Goal: Task Accomplishment & Management: Manage account settings

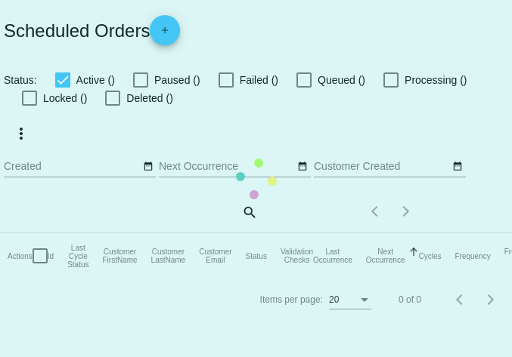
checkbox input "true"
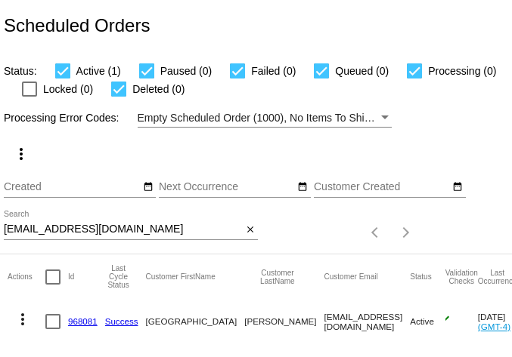
click at [82, 227] on input "[EMAIL_ADDRESS][DOMAIN_NAME]" at bounding box center [123, 230] width 238 height 12
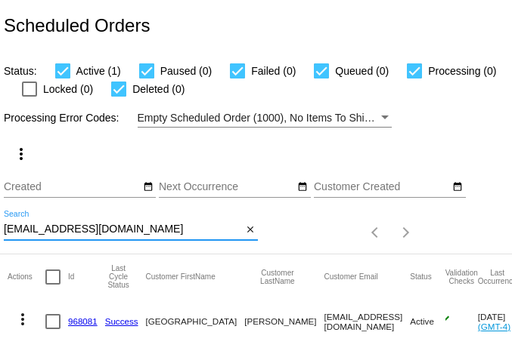
click at [82, 227] on input "[EMAIL_ADDRESS][DOMAIN_NAME]" at bounding box center [123, 230] width 238 height 12
paste input "Hecon01058"
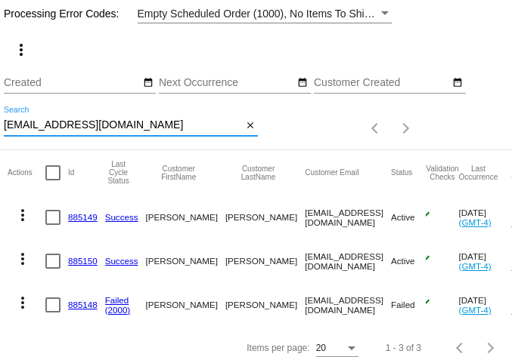
scroll to position [128, 0]
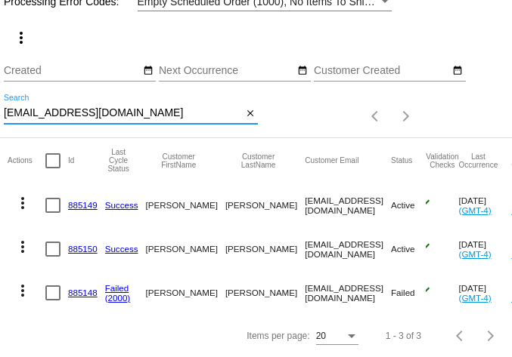
type input "[EMAIL_ADDRESS][DOMAIN_NAME]"
click at [20, 195] on mat-icon "more_vert" at bounding box center [23, 203] width 18 height 18
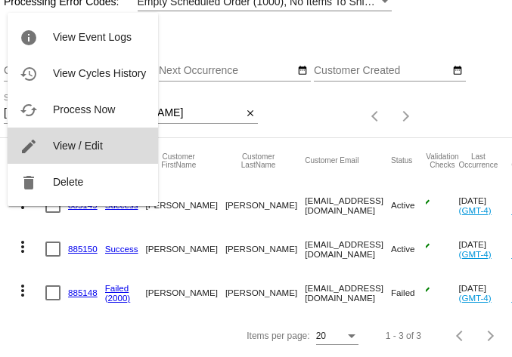
click at [57, 154] on button "edit View / Edit" at bounding box center [83, 146] width 150 height 36
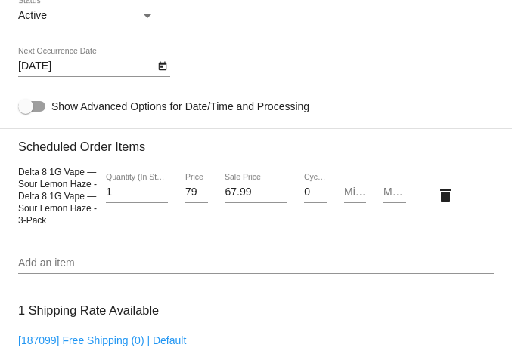
scroll to position [1071, 0]
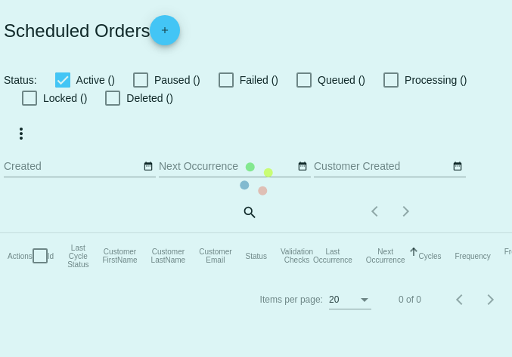
checkbox input "true"
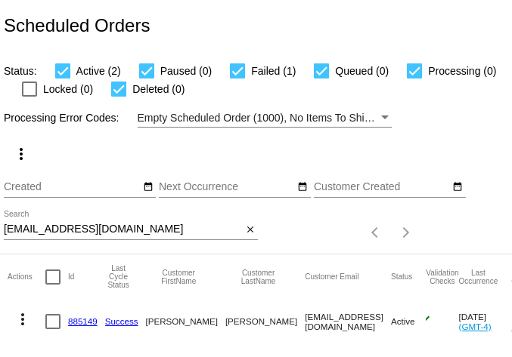
scroll to position [128, 0]
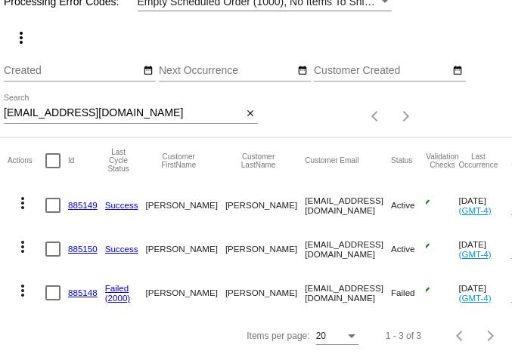
click at [24, 238] on mat-icon "more_vert" at bounding box center [23, 247] width 18 height 18
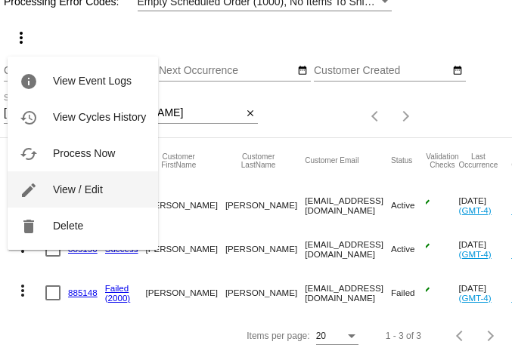
click at [87, 188] on span "View / Edit" at bounding box center [78, 190] width 50 height 12
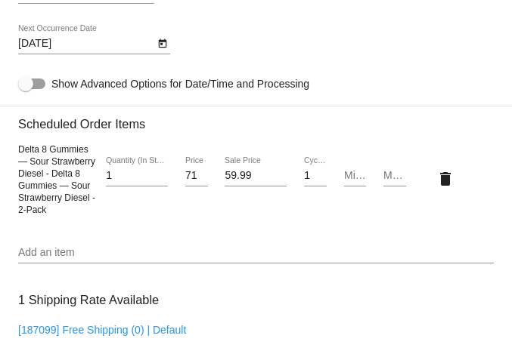
scroll to position [1081, 0]
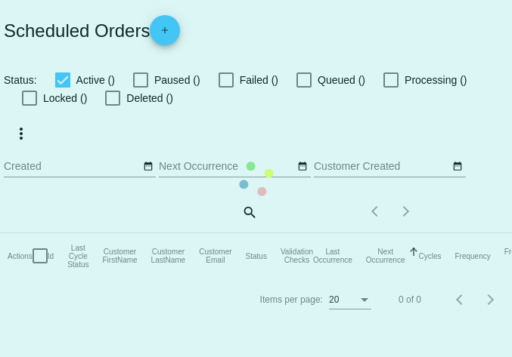
checkbox input "true"
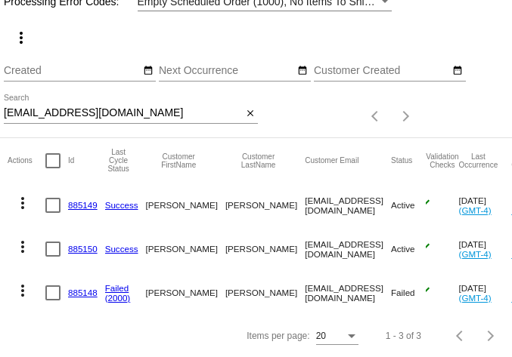
scroll to position [128, 0]
click at [19, 282] on mat-icon "more_vert" at bounding box center [23, 291] width 18 height 18
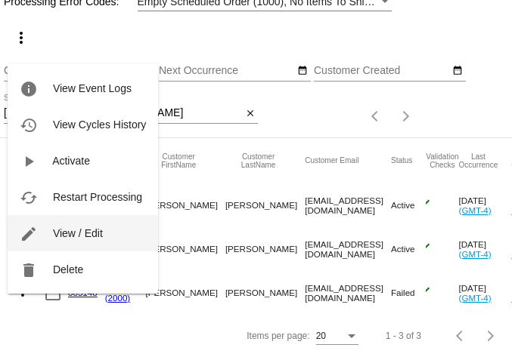
click at [70, 228] on span "View / Edit" at bounding box center [78, 233] width 50 height 12
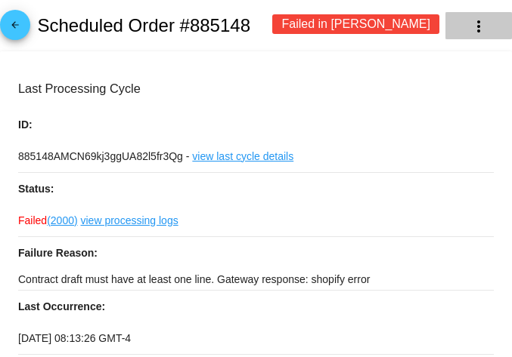
click at [469, 29] on mat-icon "more_vert" at bounding box center [478, 26] width 18 height 18
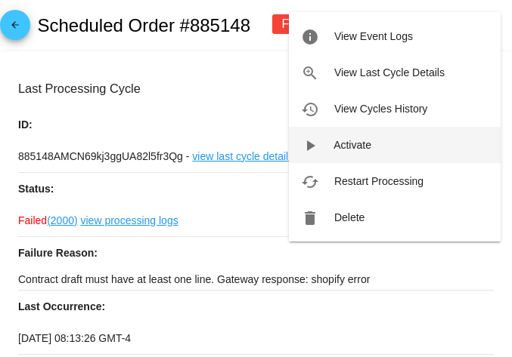
click at [346, 146] on span "Activate" at bounding box center [352, 145] width 38 height 12
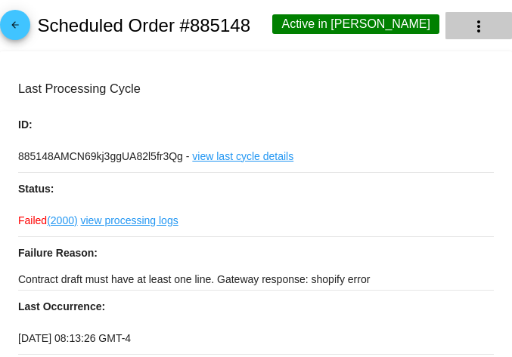
click at [469, 24] on mat-icon "more_vert" at bounding box center [478, 26] width 18 height 18
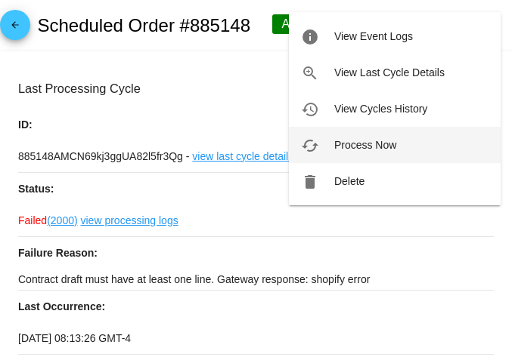
click at [382, 142] on span "Process Now" at bounding box center [365, 145] width 62 height 12
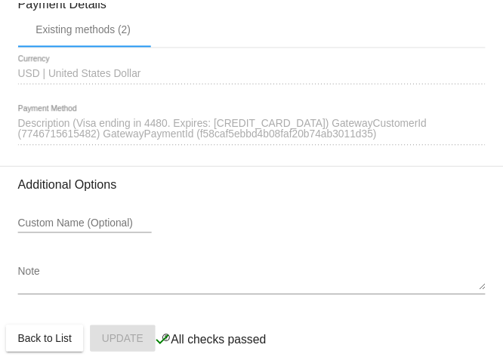
scroll to position [1647, 0]
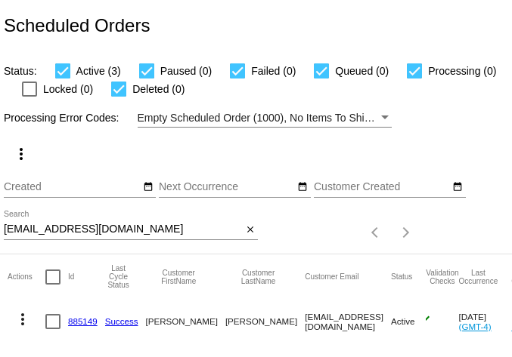
click at [70, 230] on input "Hecon010586@gmail.com" at bounding box center [123, 230] width 238 height 12
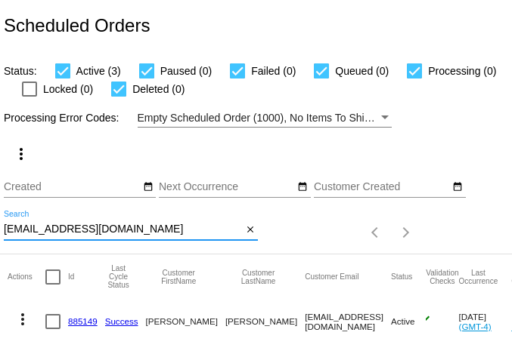
click at [70, 230] on input "Hecon010586@gmail.com" at bounding box center [123, 230] width 238 height 12
paste input "joannejnicks"
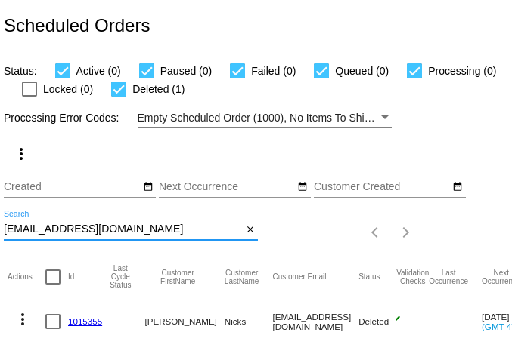
scroll to position [41, 0]
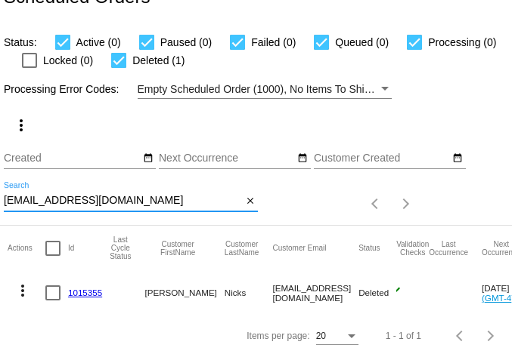
type input "joannejnicks@gmail.com"
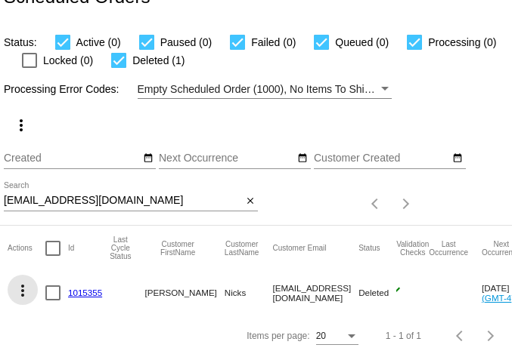
click at [31, 282] on mat-icon "more_vert" at bounding box center [23, 291] width 18 height 18
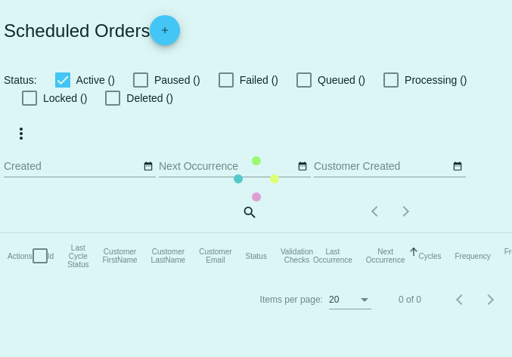
checkbox input "true"
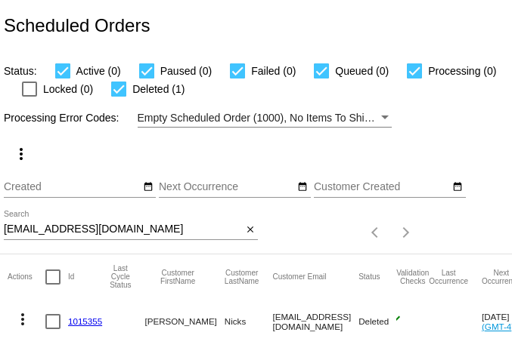
click at [97, 232] on input "joannejnicks@gmail.com" at bounding box center [123, 230] width 238 height 12
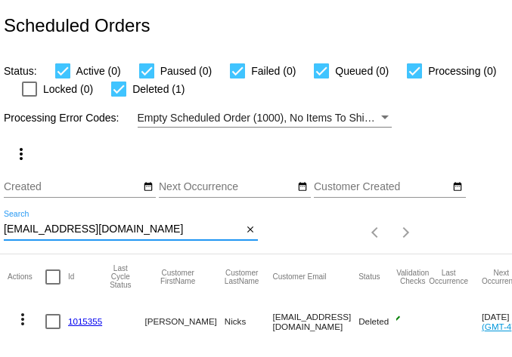
click at [97, 232] on input "joannejnicks@gmail.com" at bounding box center [123, 230] width 238 height 12
paste input "anthonydeal51@yahoo"
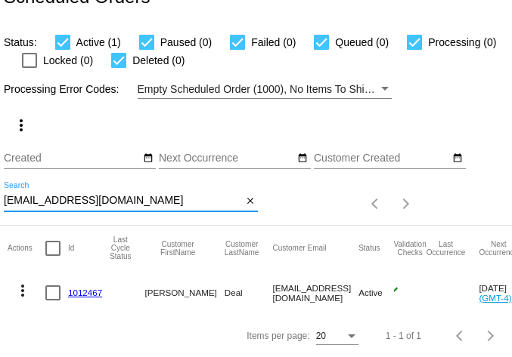
type input "anthonydeal51@yahoo.com"
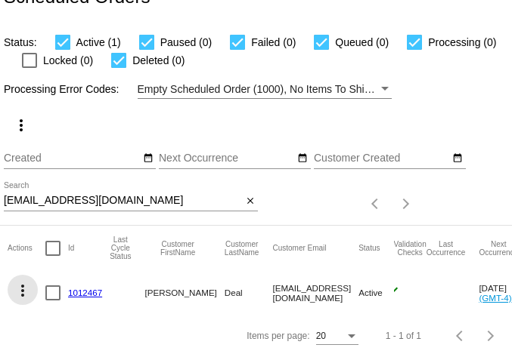
click at [24, 282] on mat-icon "more_vert" at bounding box center [23, 291] width 18 height 18
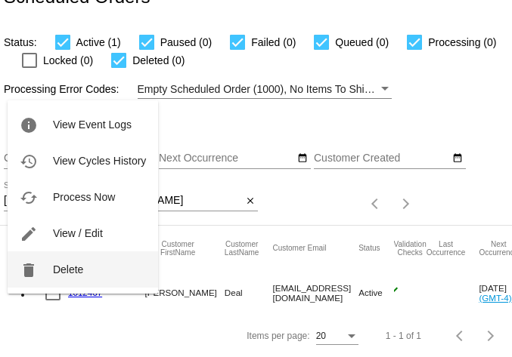
click at [69, 270] on span "Delete" at bounding box center [68, 270] width 30 height 12
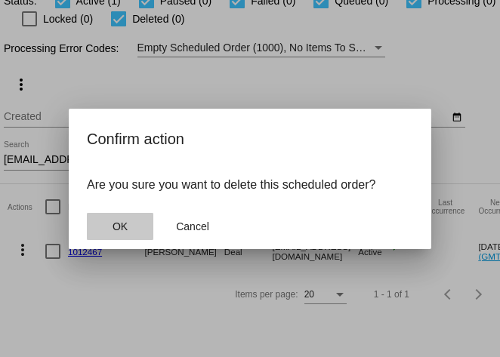
click at [116, 234] on button "OK" at bounding box center [120, 226] width 67 height 27
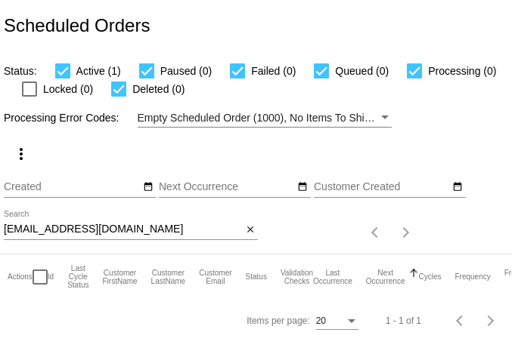
scroll to position [0, 0]
